Goal: Information Seeking & Learning: Learn about a topic

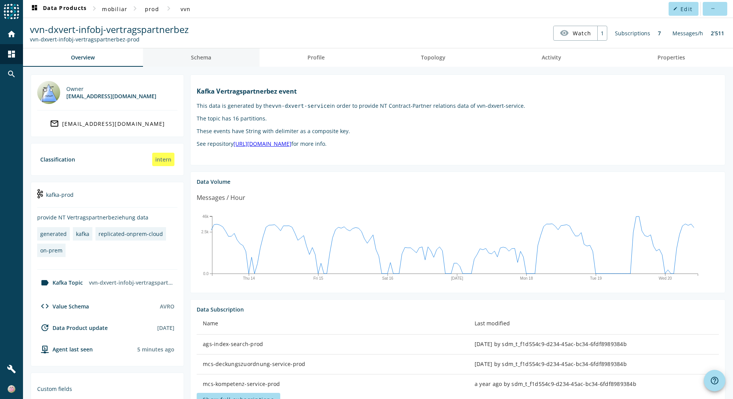
click at [202, 55] on span "Schema" at bounding box center [201, 57] width 20 height 5
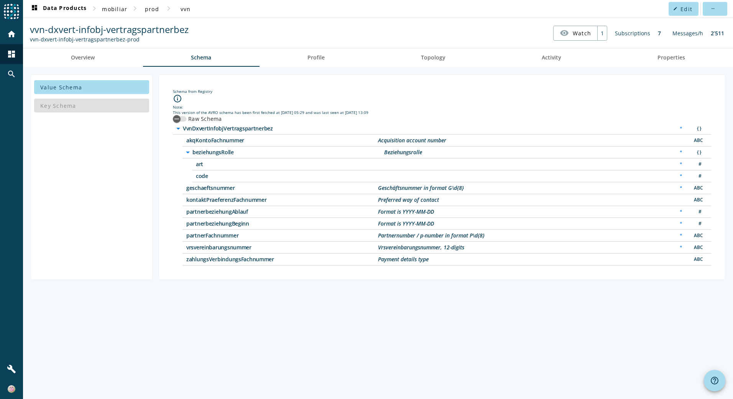
click at [224, 248] on span "vrsvereinbarungsnummer" at bounding box center [282, 247] width 192 height 5
click at [216, 260] on span "zahlungsVerbindungsFachnummer" at bounding box center [282, 258] width 192 height 5
click at [204, 142] on span "akqKontoFachnummer" at bounding box center [282, 140] width 192 height 5
click at [90, 55] on span "Overview" at bounding box center [83, 57] width 24 height 5
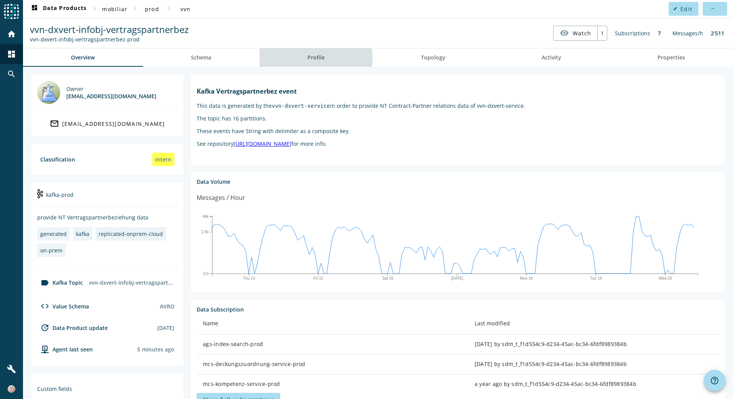
click at [310, 58] on span "Profile" at bounding box center [315, 57] width 17 height 5
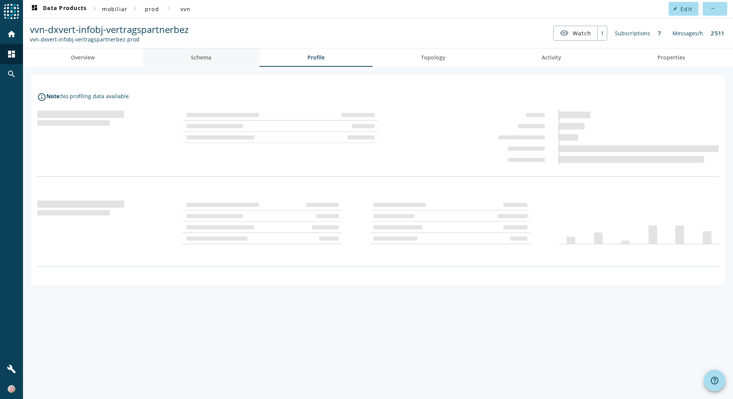
click at [198, 57] on span "Schema" at bounding box center [201, 57] width 20 height 5
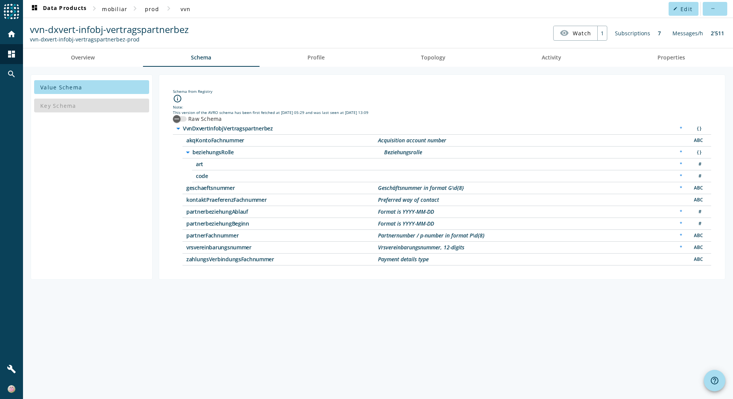
drag, startPoint x: 253, startPoint y: 225, endPoint x: 175, endPoint y: 211, distance: 79.4
click at [175, 211] on div "arrow_drop_down VvnDxvertInfobjVertragspartnerbez * { } akqKontoFachnummer Acqu…" at bounding box center [442, 194] width 538 height 143
drag, startPoint x: 175, startPoint y: 211, endPoint x: 306, endPoint y: 207, distance: 130.7
click at [306, 207] on div "partnerbeziehungAblauf Format is YYYY-MM-DD * #" at bounding box center [446, 212] width 529 height 12
drag, startPoint x: 243, startPoint y: 186, endPoint x: 82, endPoint y: 189, distance: 160.6
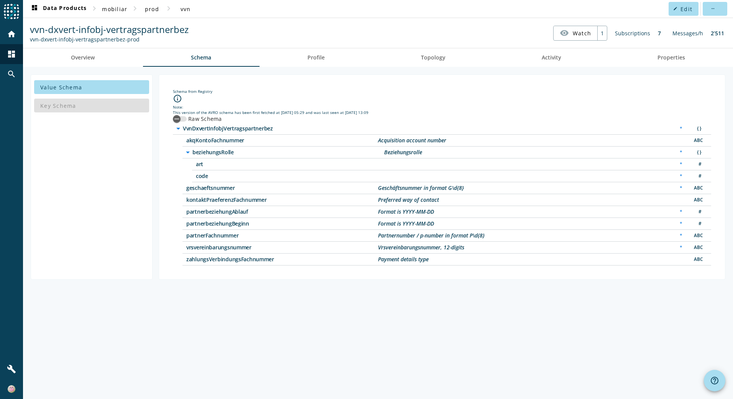
click at [82, 189] on div "Value Schema Key Schema Schema from Registry info_outline Note: This version of…" at bounding box center [378, 176] width 694 height 205
drag, startPoint x: 254, startPoint y: 246, endPoint x: 181, endPoint y: 252, distance: 73.0
click at [181, 252] on div "arrow_drop_down VvnDxvertInfobjVertragspartnerbez * { } akqKontoFachnummer Acqu…" at bounding box center [442, 194] width 538 height 143
drag, startPoint x: 181, startPoint y: 252, endPoint x: 164, endPoint y: 147, distance: 106.4
click at [164, 147] on div "Schema from Registry info_outline Note: This version of the AVRO schema has bee…" at bounding box center [442, 176] width 566 height 205
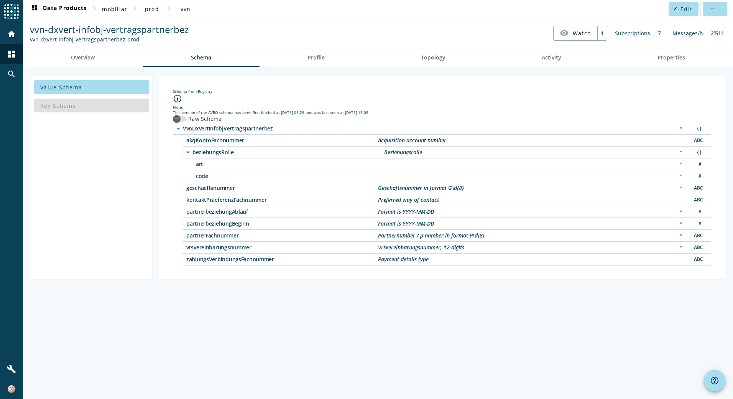
drag, startPoint x: 164, startPoint y: 147, endPoint x: 168, endPoint y: 163, distance: 16.8
click at [168, 163] on div "Schema from Registry info_outline Note: This version of the AVRO schema has bee…" at bounding box center [441, 177] width 553 height 192
click at [79, 57] on span "Overview" at bounding box center [83, 57] width 24 height 5
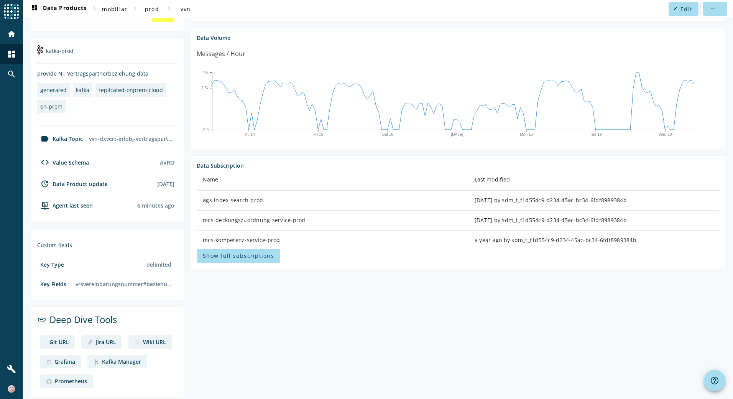
scroll to position [150, 0]
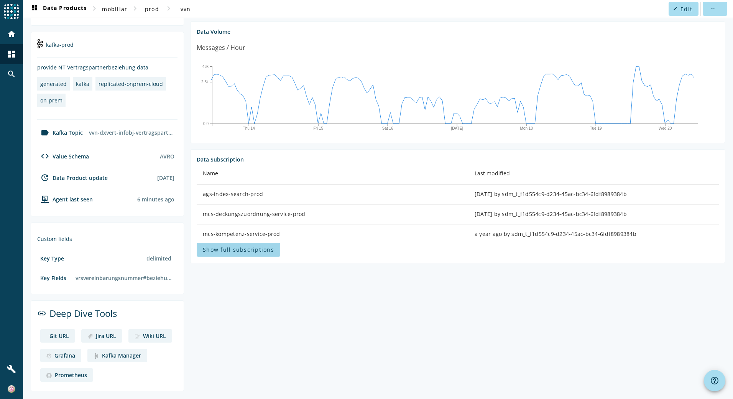
click at [231, 251] on span "Show full subscriptions" at bounding box center [238, 249] width 71 height 7
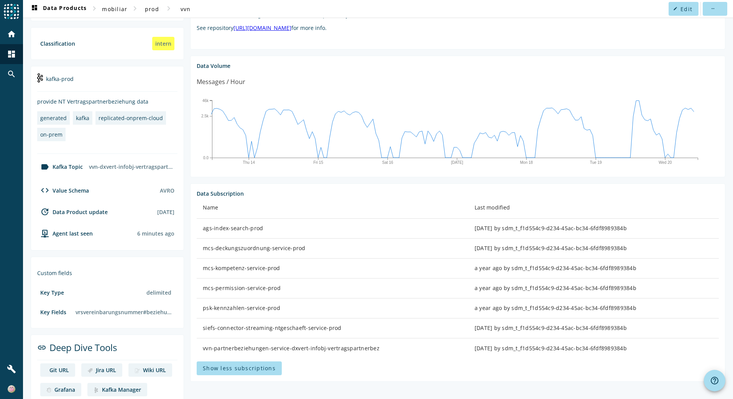
scroll to position [0, 0]
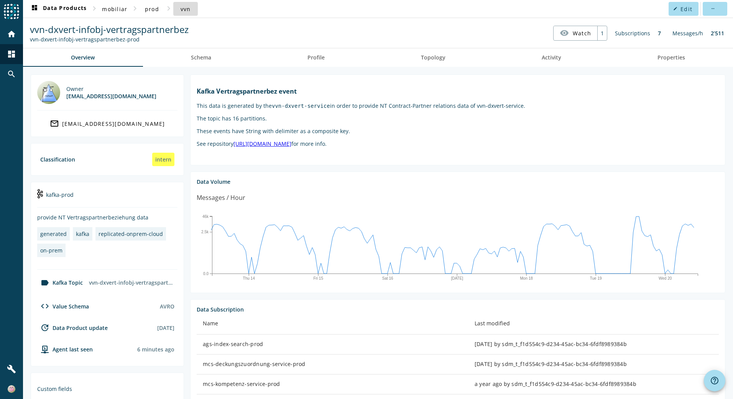
click at [188, 10] on span "vvn" at bounding box center [186, 8] width 10 height 7
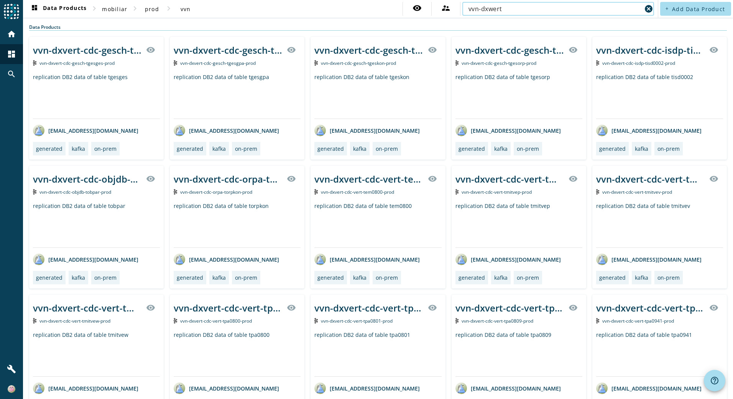
drag, startPoint x: 501, startPoint y: 7, endPoint x: 591, endPoint y: 31, distance: 93.9
click at [501, 8] on input "vvn-dxwert" at bounding box center [554, 8] width 173 height 9
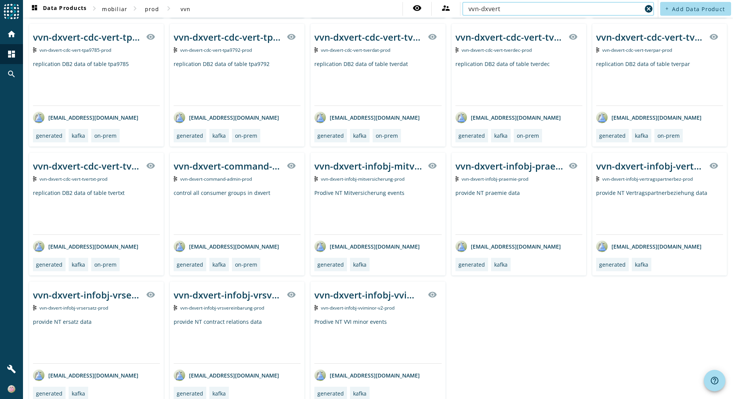
scroll to position [411, 0]
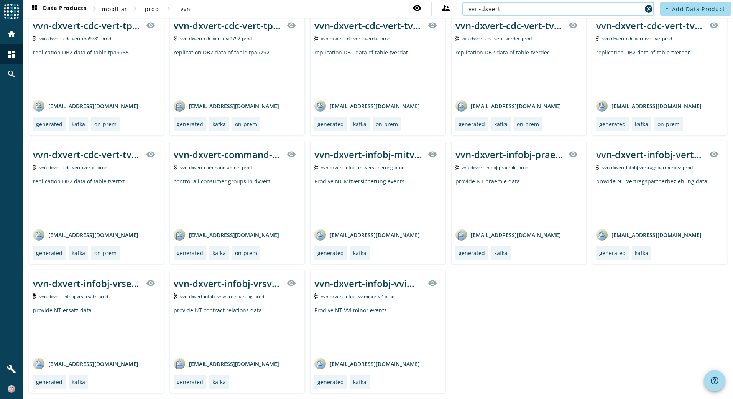
type input "vvn-dxvert"
click at [648, 180] on div "provide NT Vertragspartnerbeziehung data" at bounding box center [659, 199] width 127 height 45
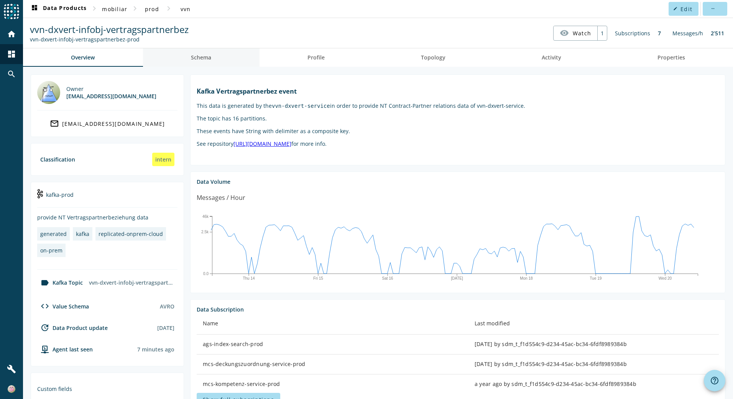
click at [207, 57] on span "Schema" at bounding box center [201, 57] width 20 height 5
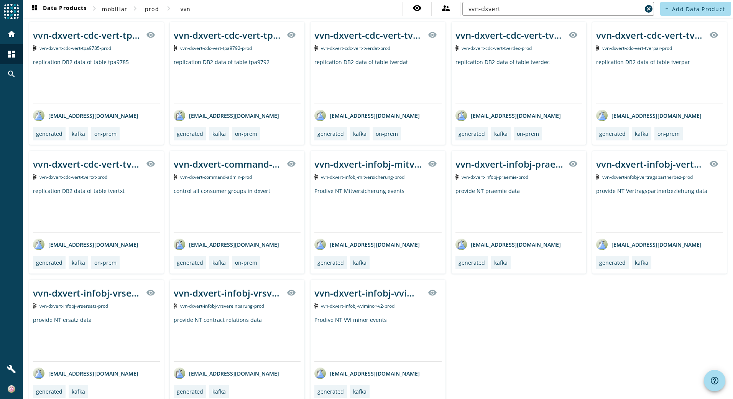
scroll to position [411, 0]
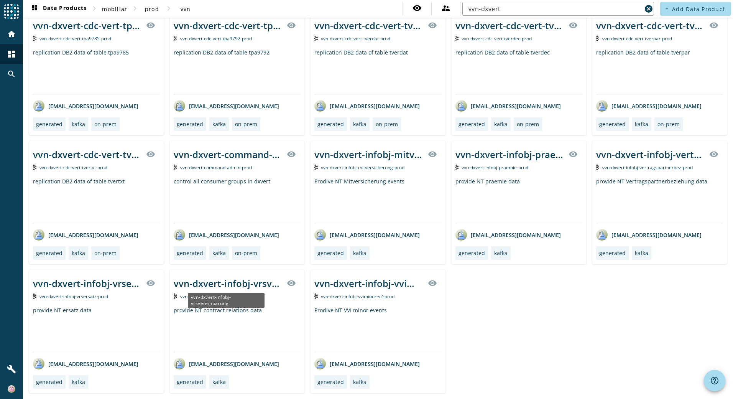
click at [222, 285] on div "vvn-dxvert-infobj-vrsvereinbarung" at bounding box center [228, 283] width 108 height 13
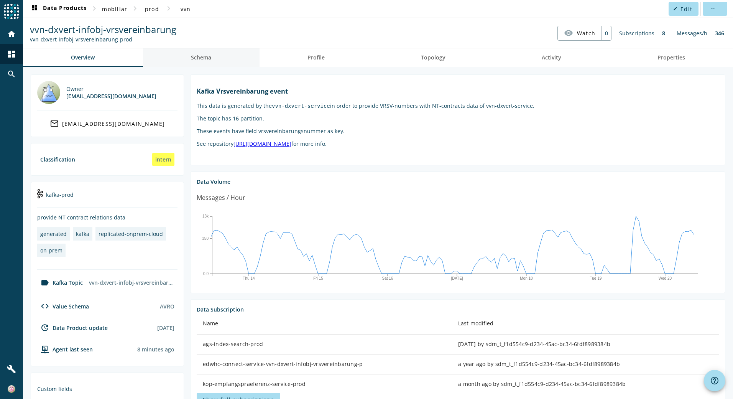
click at [202, 55] on span "Schema" at bounding box center [201, 57] width 20 height 5
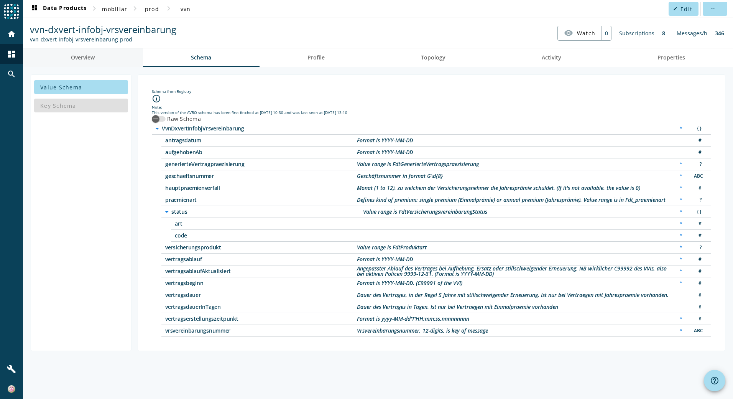
click at [83, 57] on span "Overview" at bounding box center [83, 57] width 24 height 5
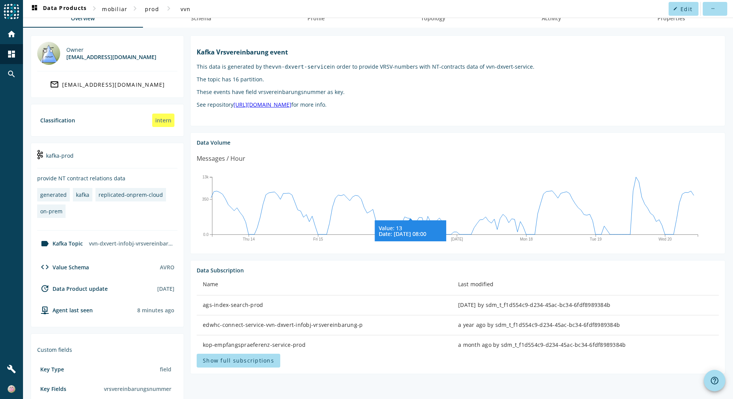
scroll to position [150, 0]
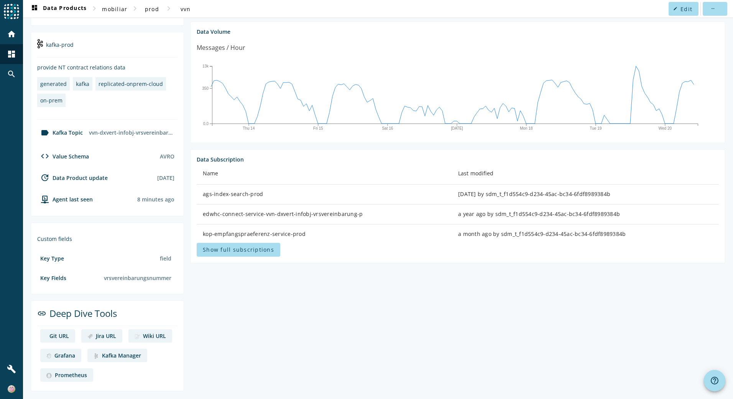
click at [245, 249] on span "Show full subscriptions" at bounding box center [238, 249] width 71 height 7
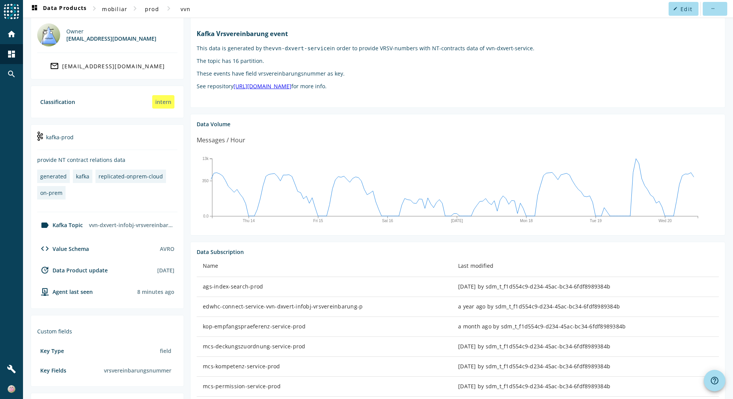
scroll to position [0, 0]
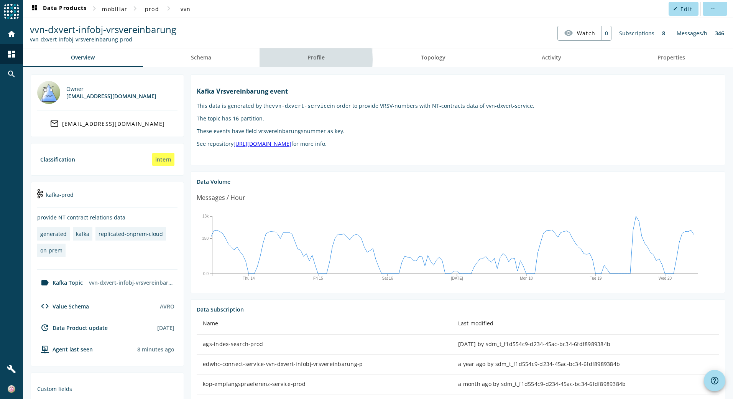
click at [309, 59] on span "Profile" at bounding box center [315, 57] width 17 height 5
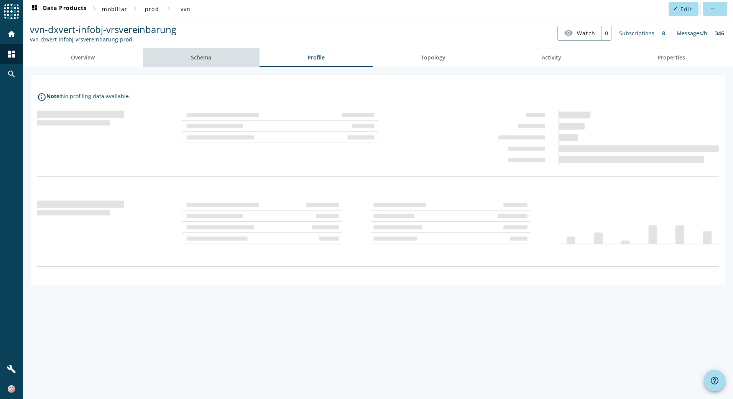
click at [194, 58] on span "Schema" at bounding box center [201, 57] width 20 height 5
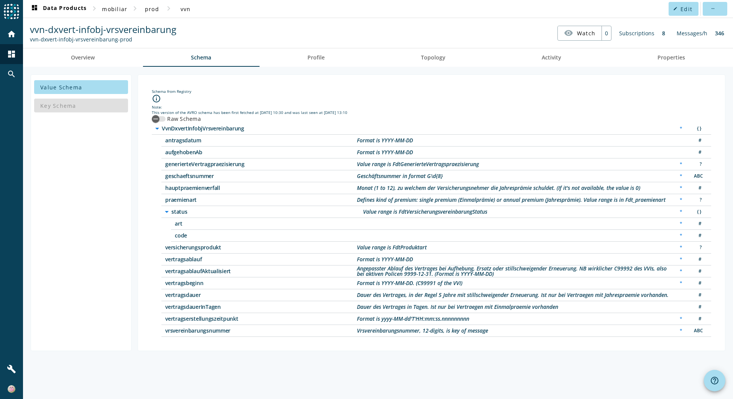
drag, startPoint x: 164, startPoint y: 139, endPoint x: 274, endPoint y: 353, distance: 240.8
click at [274, 353] on div "Value Schema Key Schema Schema from Registry info_outline Note: This version of…" at bounding box center [378, 233] width 710 height 332
drag, startPoint x: 274, startPoint y: 353, endPoint x: 241, endPoint y: 345, distance: 33.4
click at [241, 345] on div "Schema from Registry info_outline Note: This version of the AVRO schema has bee…" at bounding box center [432, 212] width 588 height 276
click at [74, 55] on span "Overview" at bounding box center [83, 57] width 24 height 5
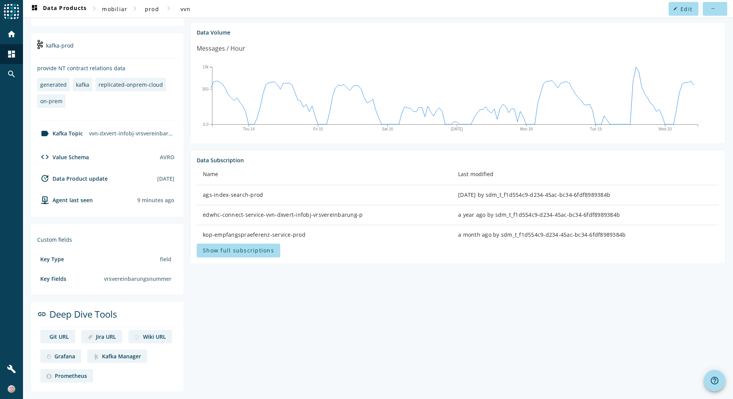
scroll to position [150, 0]
click at [241, 247] on span "Show full subscriptions" at bounding box center [238, 249] width 71 height 7
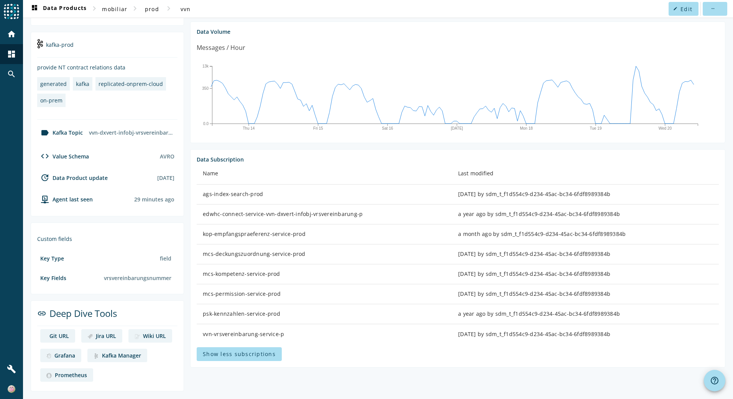
scroll to position [0, 0]
